Goal: Find specific fact: Find specific fact

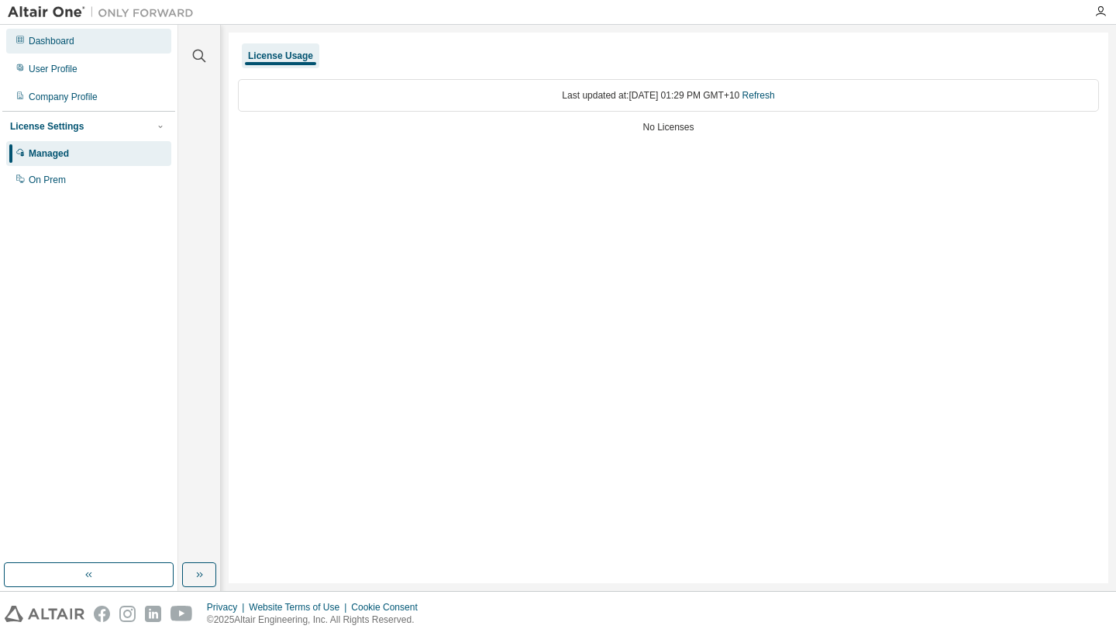
click at [77, 45] on div "Dashboard" at bounding box center [88, 41] width 165 height 25
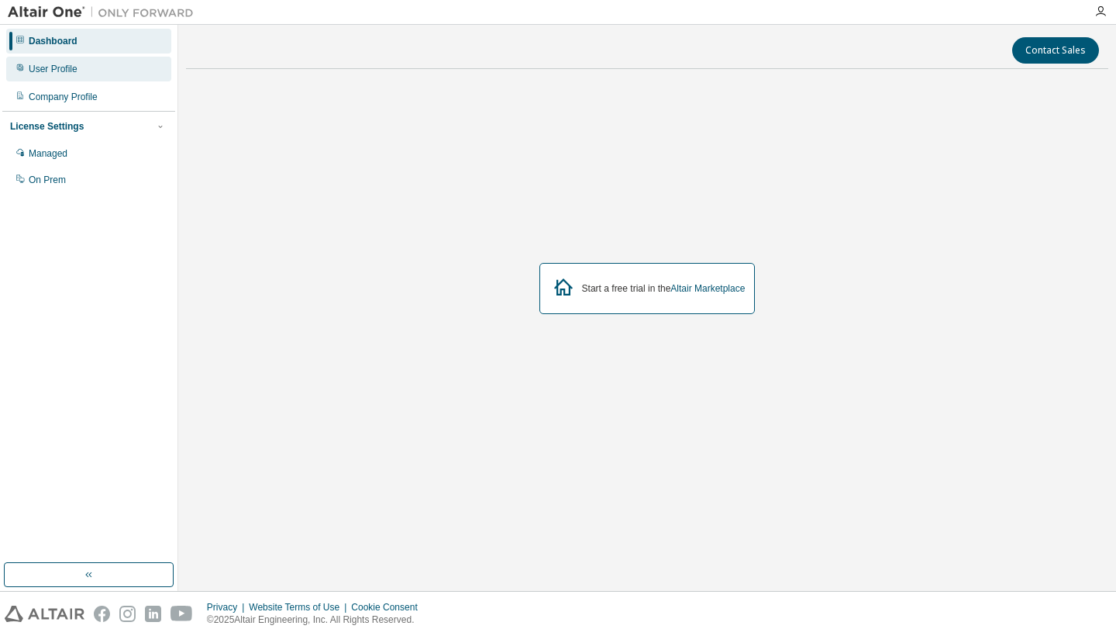
click at [75, 68] on div "User Profile" at bounding box center [53, 69] width 49 height 12
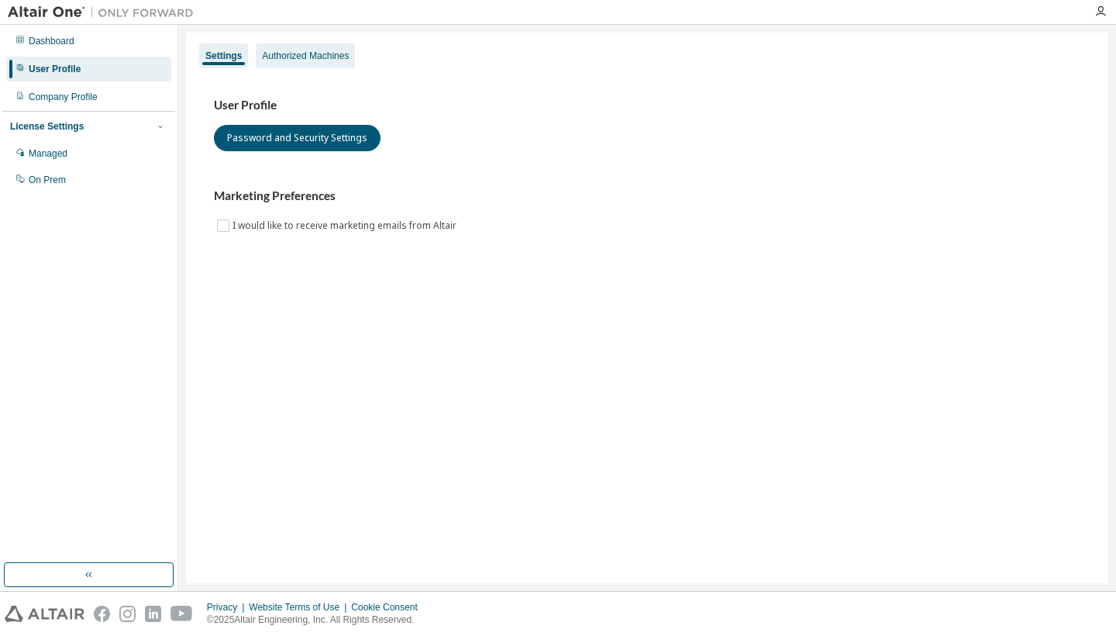
click at [304, 62] on div "Authorized Machines" at bounding box center [305, 55] width 99 height 25
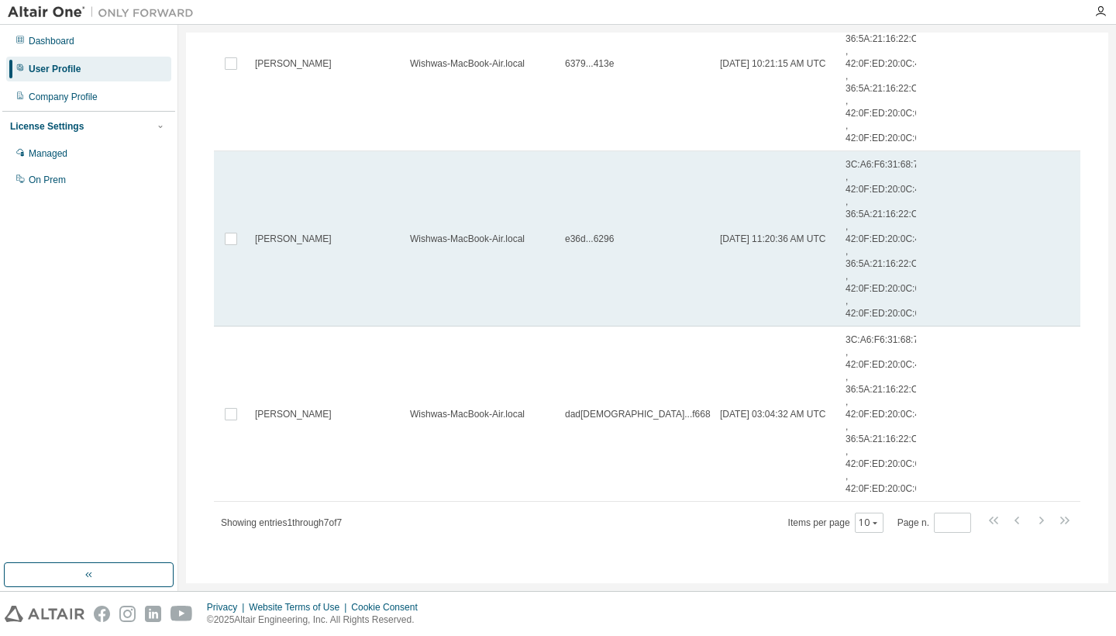
scroll to position [626, 0]
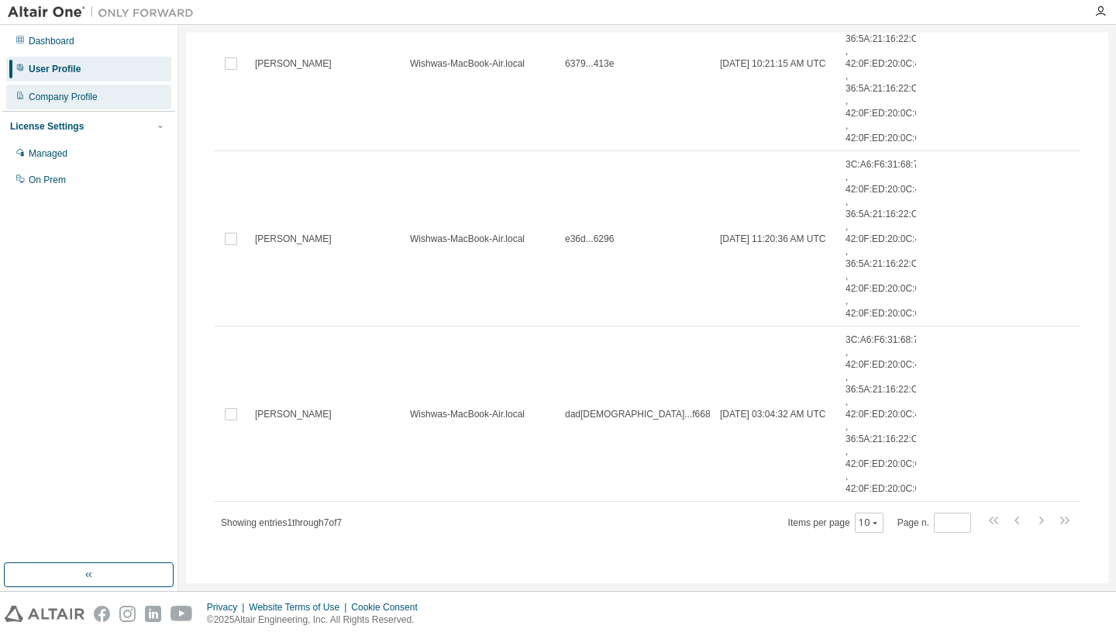
click at [91, 90] on div "Company Profile" at bounding box center [88, 96] width 165 height 25
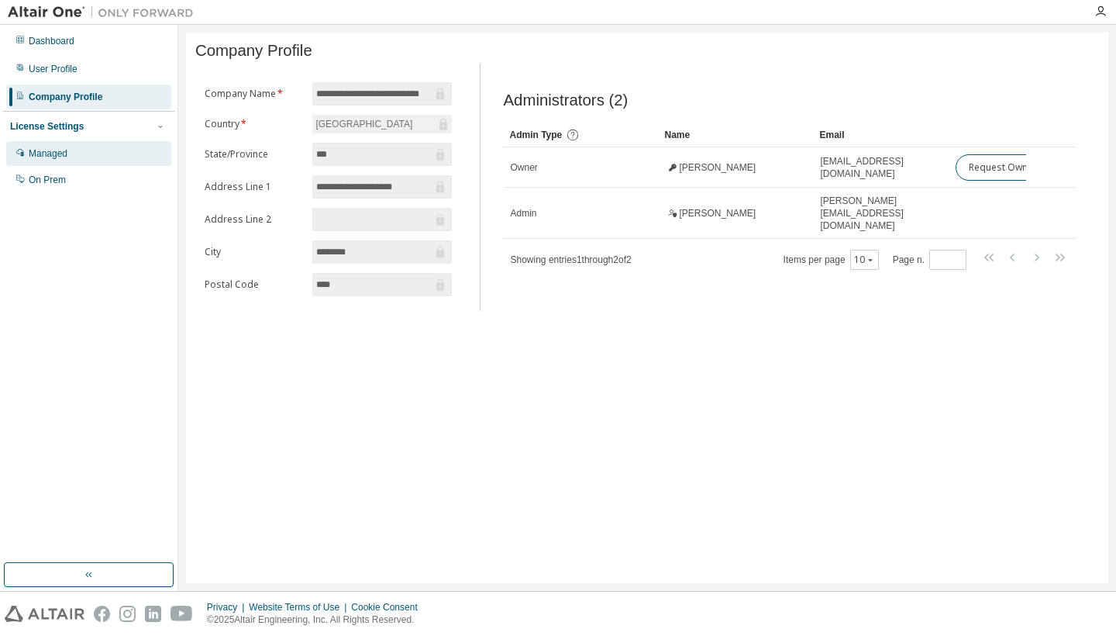
click at [94, 157] on div "Managed" at bounding box center [88, 153] width 165 height 25
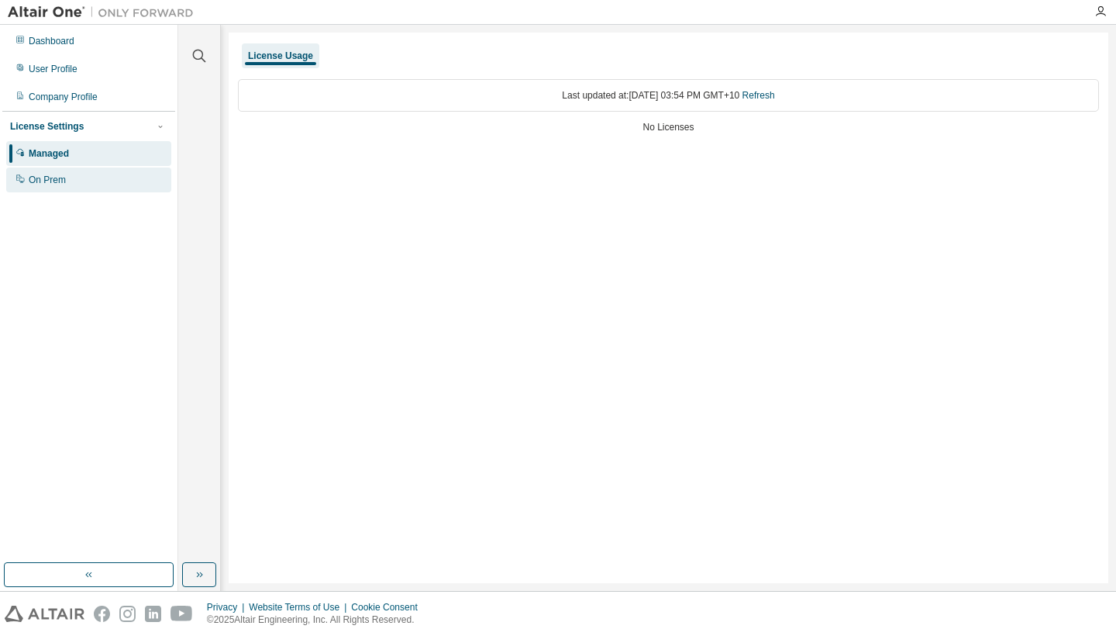
click at [80, 177] on div "On Prem" at bounding box center [88, 179] width 165 height 25
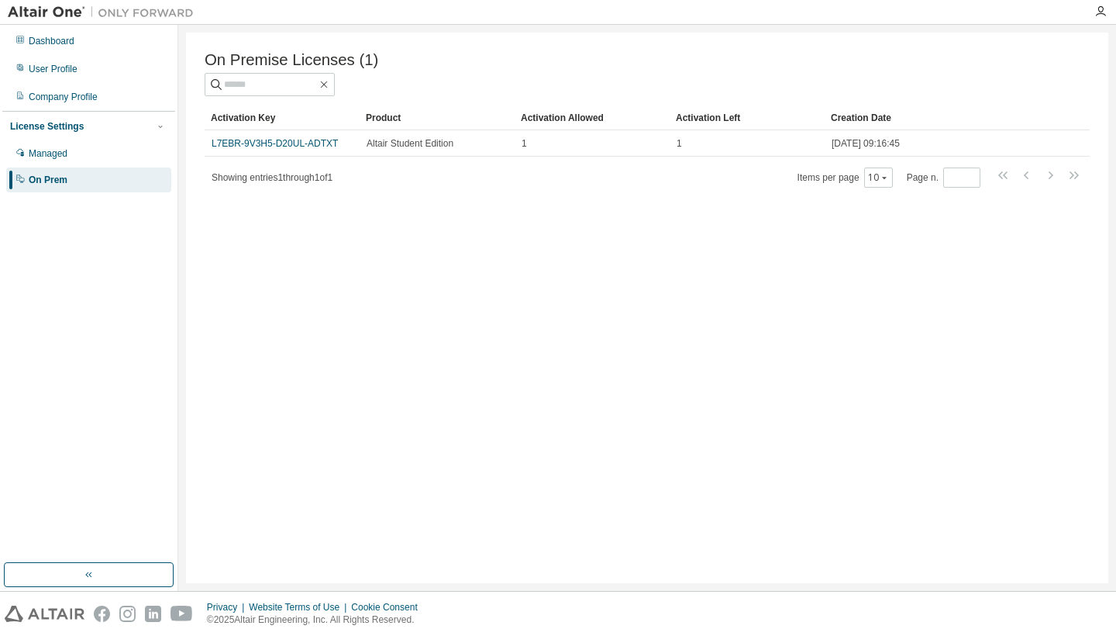
click at [114, 84] on div "Dashboard User Profile Company Profile License Settings Managed On Prem" at bounding box center [88, 110] width 173 height 167
click at [114, 87] on div "Company Profile" at bounding box center [88, 96] width 165 height 25
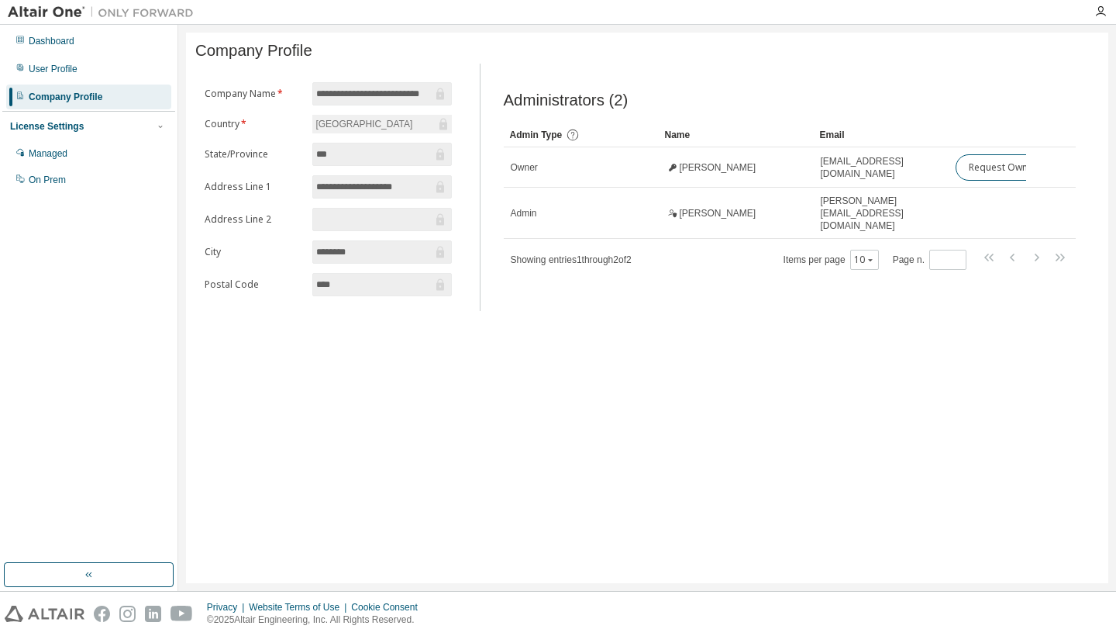
click at [375, 91] on input "**********" at bounding box center [373, 94] width 115 height 16
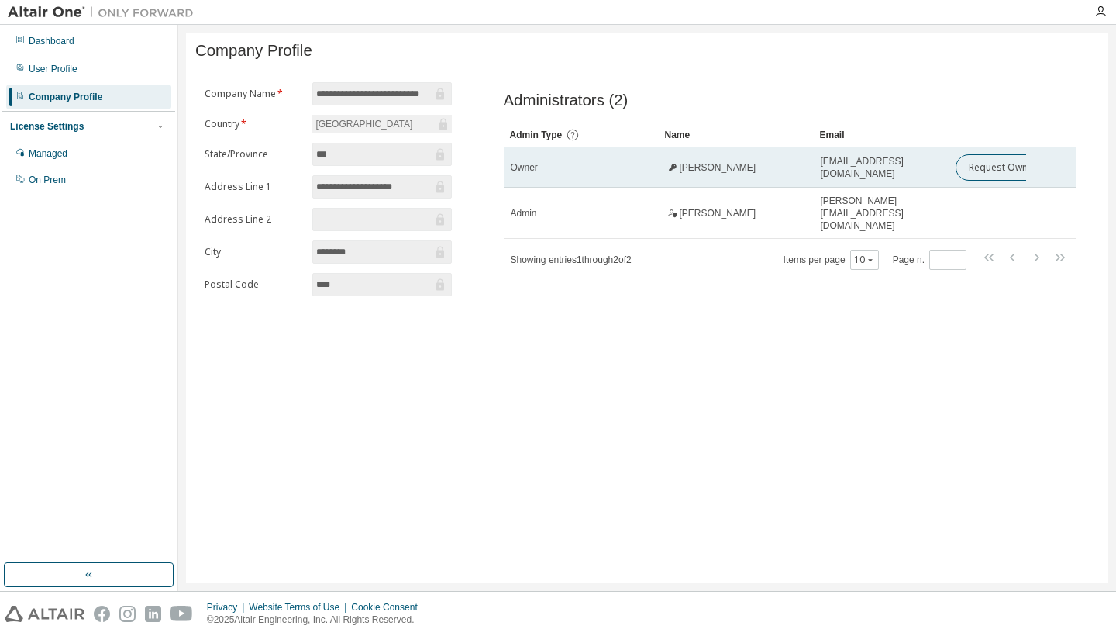
click at [905, 174] on span "[EMAIL_ADDRESS][DOMAIN_NAME]" at bounding box center [882, 167] width 122 height 25
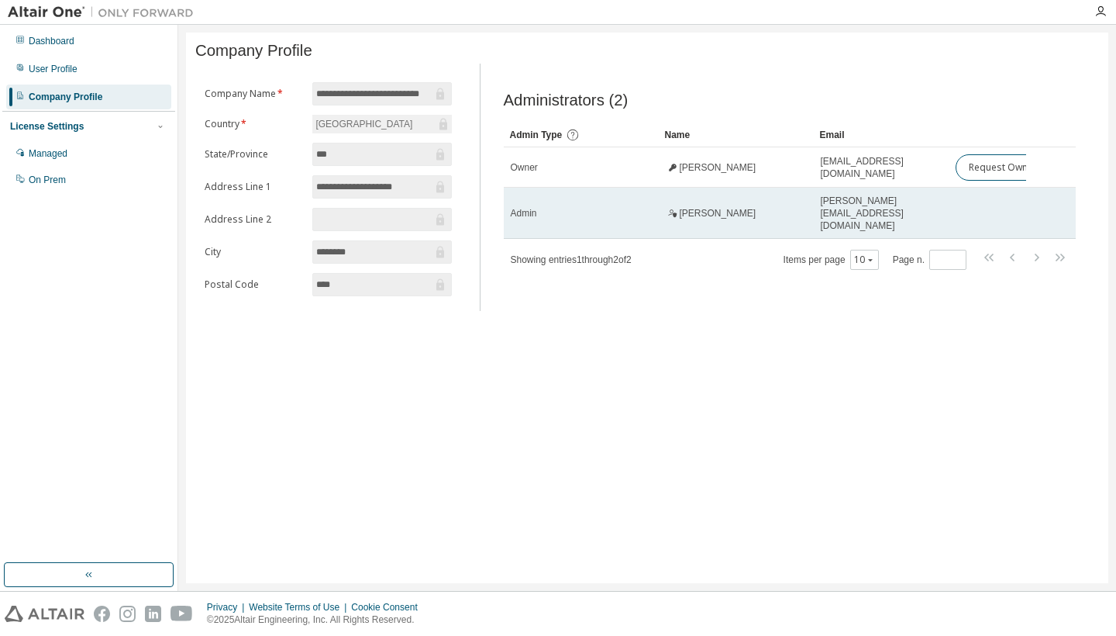
click at [906, 198] on td "[PERSON_NAME][EMAIL_ADDRESS][DOMAIN_NAME]" at bounding box center [882, 213] width 136 height 51
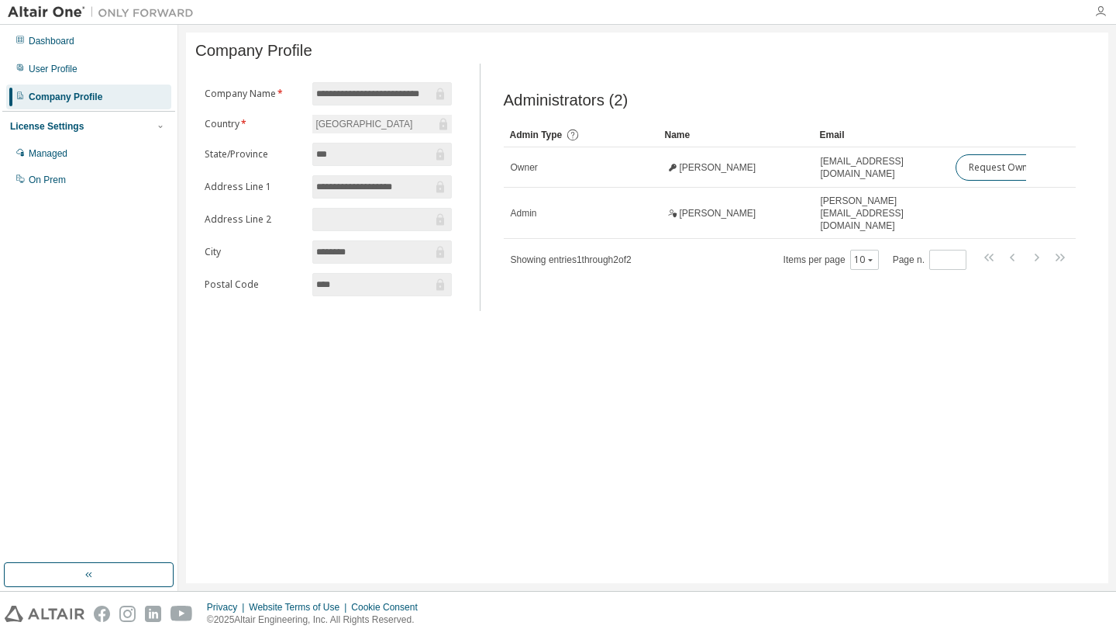
click at [1099, 15] on icon "button" at bounding box center [1101, 11] width 12 height 12
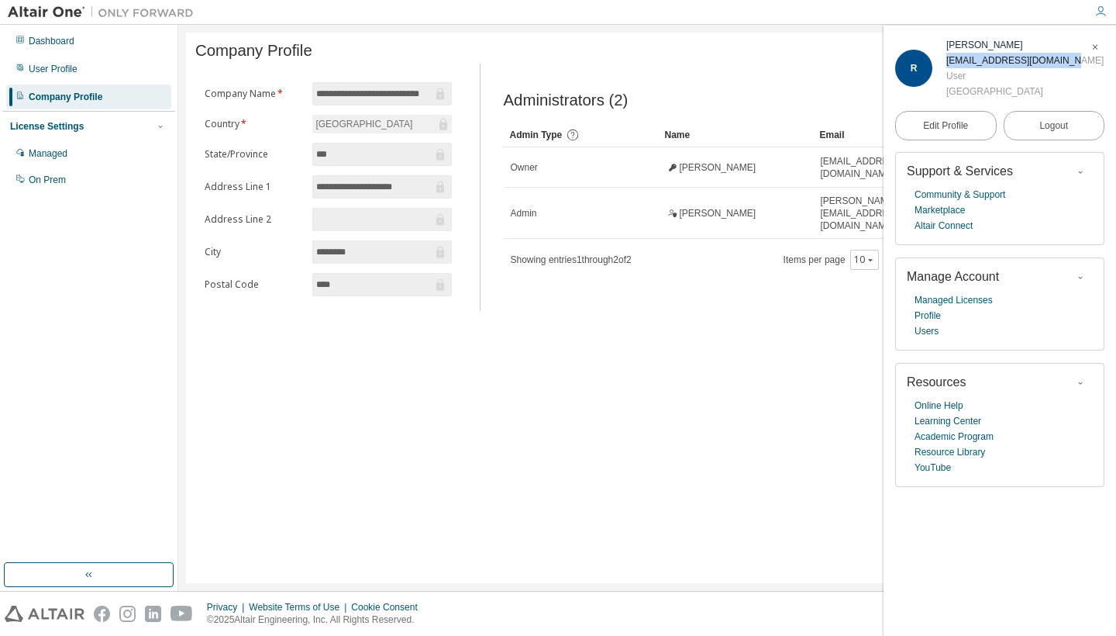
copy div "[EMAIL_ADDRESS][DOMAIN_NAME]"
drag, startPoint x: 946, startPoint y: 62, endPoint x: 1076, endPoint y: 63, distance: 129.5
click at [1076, 63] on div "R [PERSON_NAME] [EMAIL_ADDRESS][DOMAIN_NAME] User [GEOGRAPHIC_DATA]" at bounding box center [999, 68] width 209 height 62
click at [115, 184] on div "On Prem" at bounding box center [88, 179] width 165 height 25
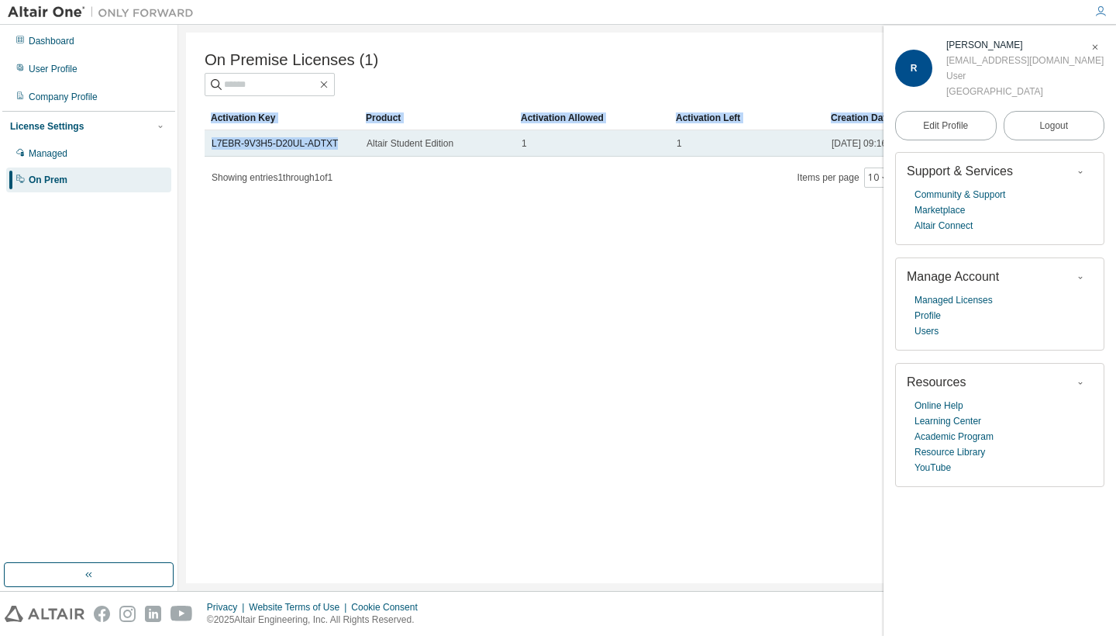
drag, startPoint x: 345, startPoint y: 142, endPoint x: 248, endPoint y: 155, distance: 97.8
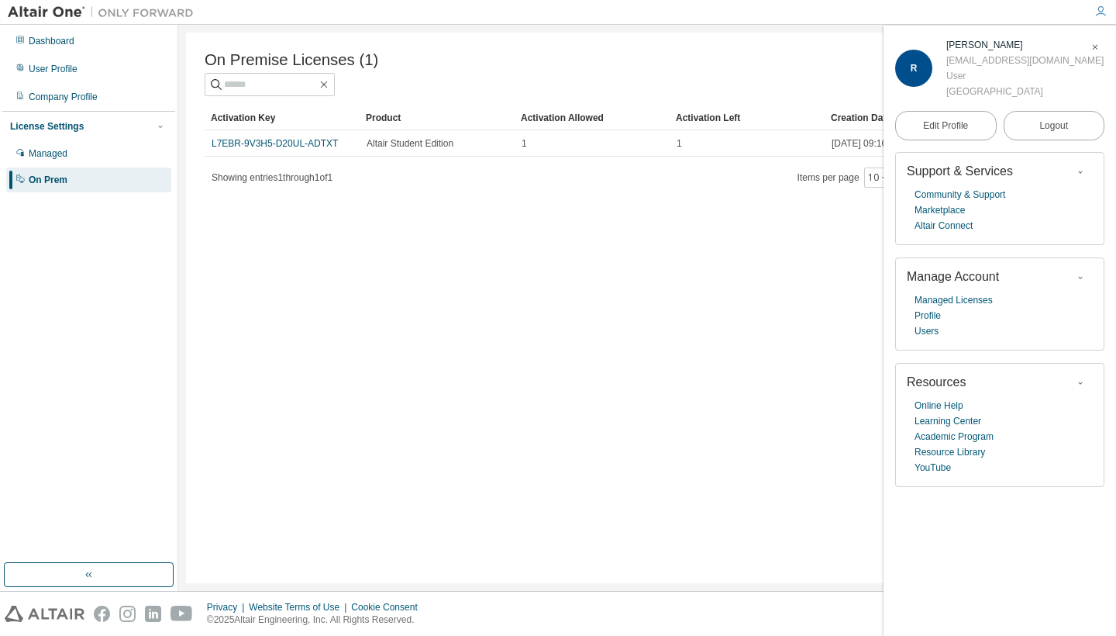
click at [252, 157] on div "Activation Key Product Activation Allowed Activation Left Creation Date L7EBR-9…" at bounding box center [647, 146] width 885 height 83
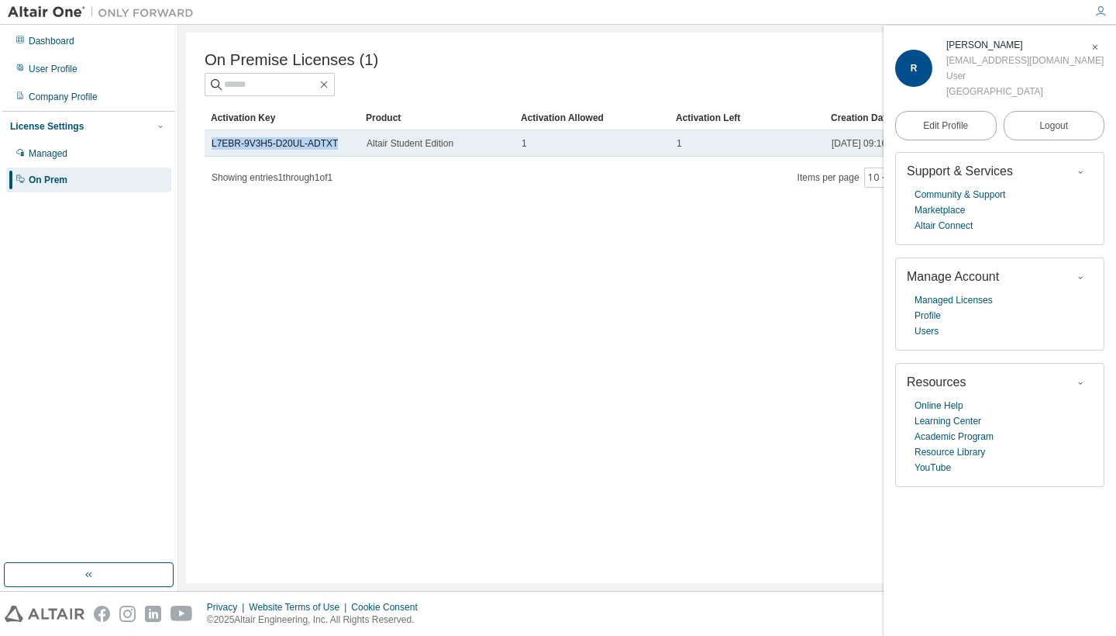
copy link "L7EBR-9V3H5-D20UL-ADTXT"
drag, startPoint x: 210, startPoint y: 145, endPoint x: 348, endPoint y: 148, distance: 138.0
click at [348, 148] on td "L7EBR-9V3H5-D20UL-ADTXT" at bounding box center [282, 143] width 155 height 26
